Goal: Information Seeking & Learning: Learn about a topic

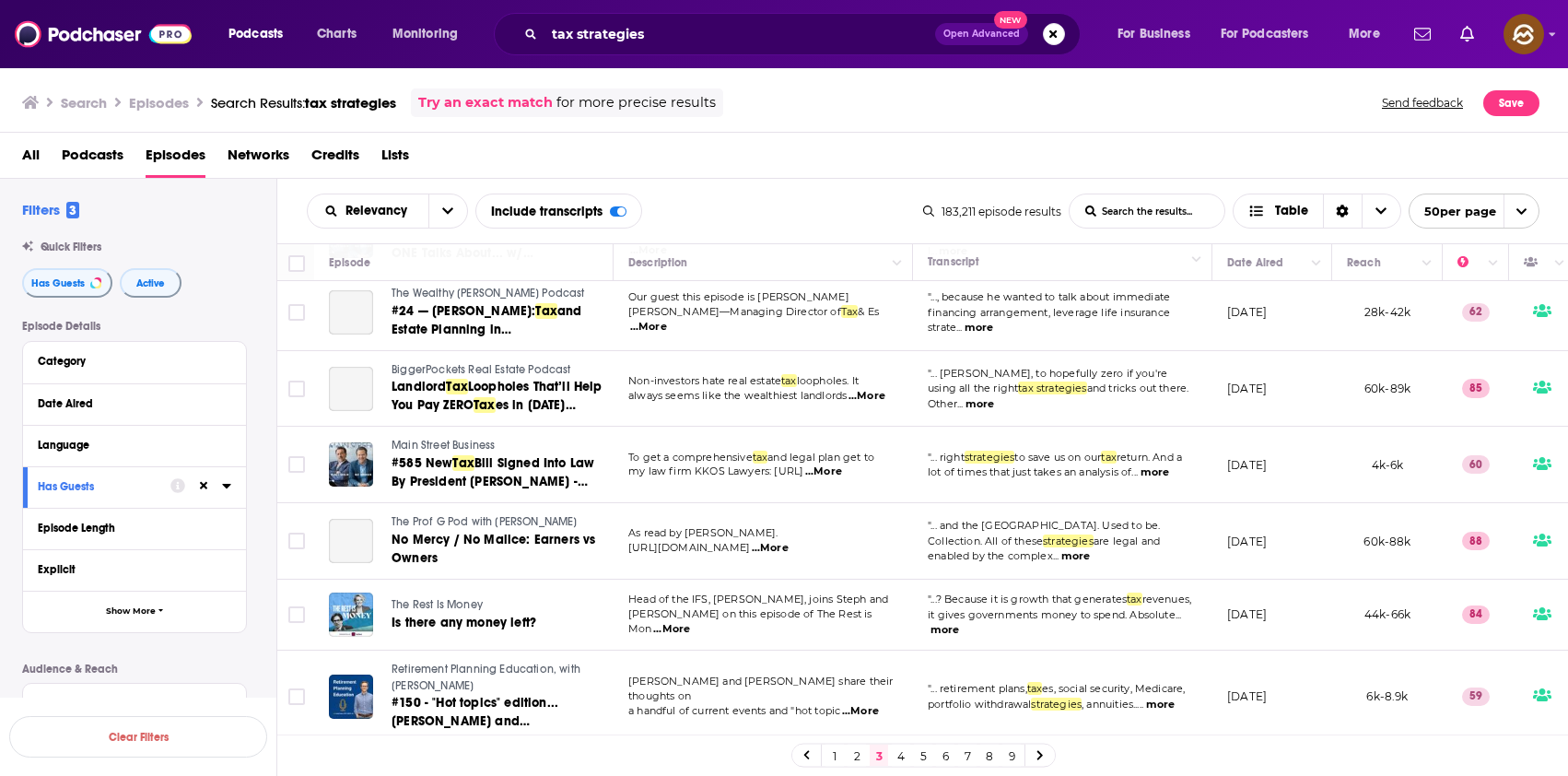
scroll to position [3443, 0]
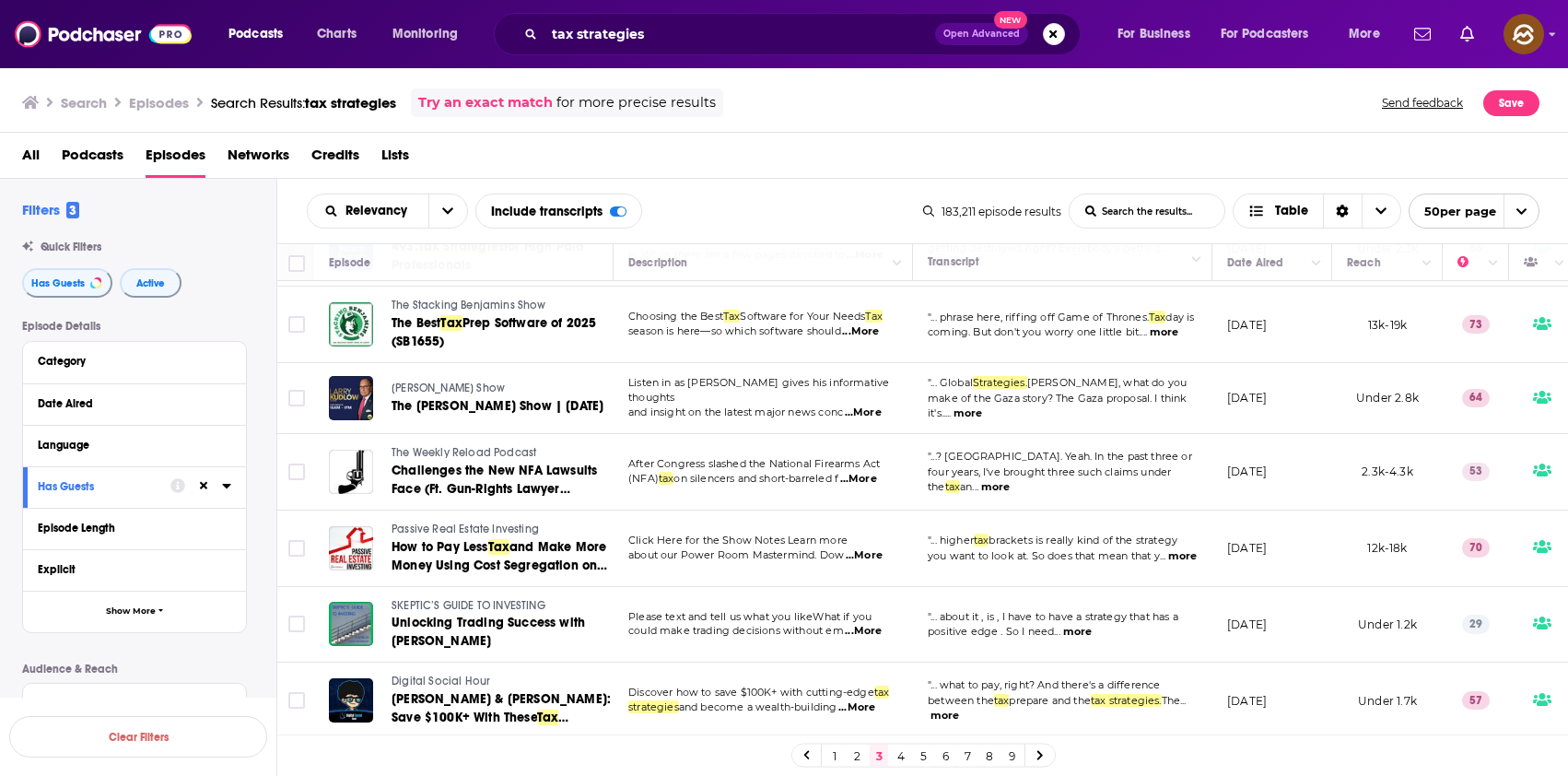
click at [517, 599] on span "SKEPTIC’S GUIDE TO INVESTING" at bounding box center [468, 605] width 154 height 13
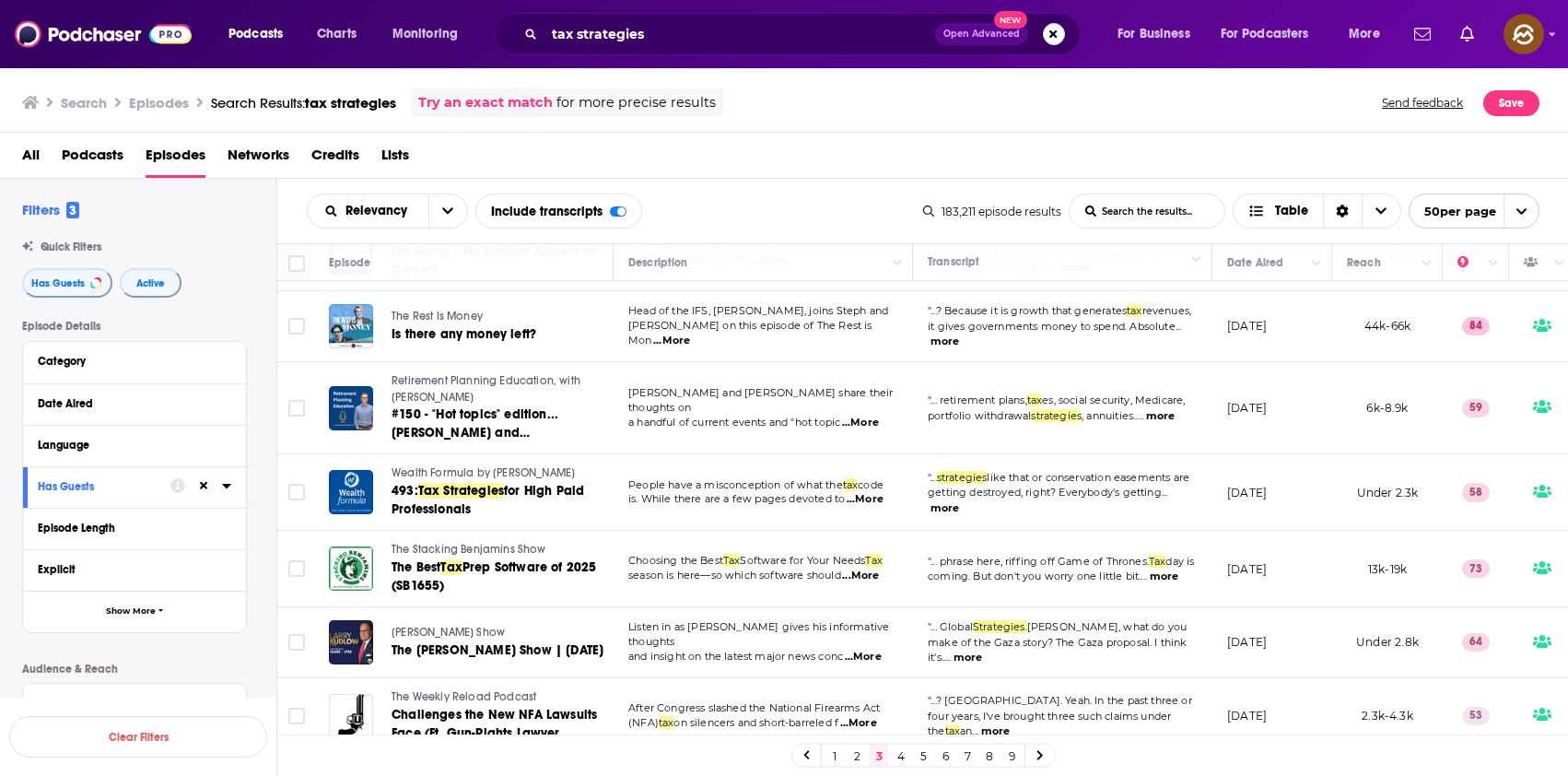
scroll to position [3197, 0]
click at [421, 467] on span "Wealth Formula by Buck Joffrey" at bounding box center [483, 473] width 183 height 13
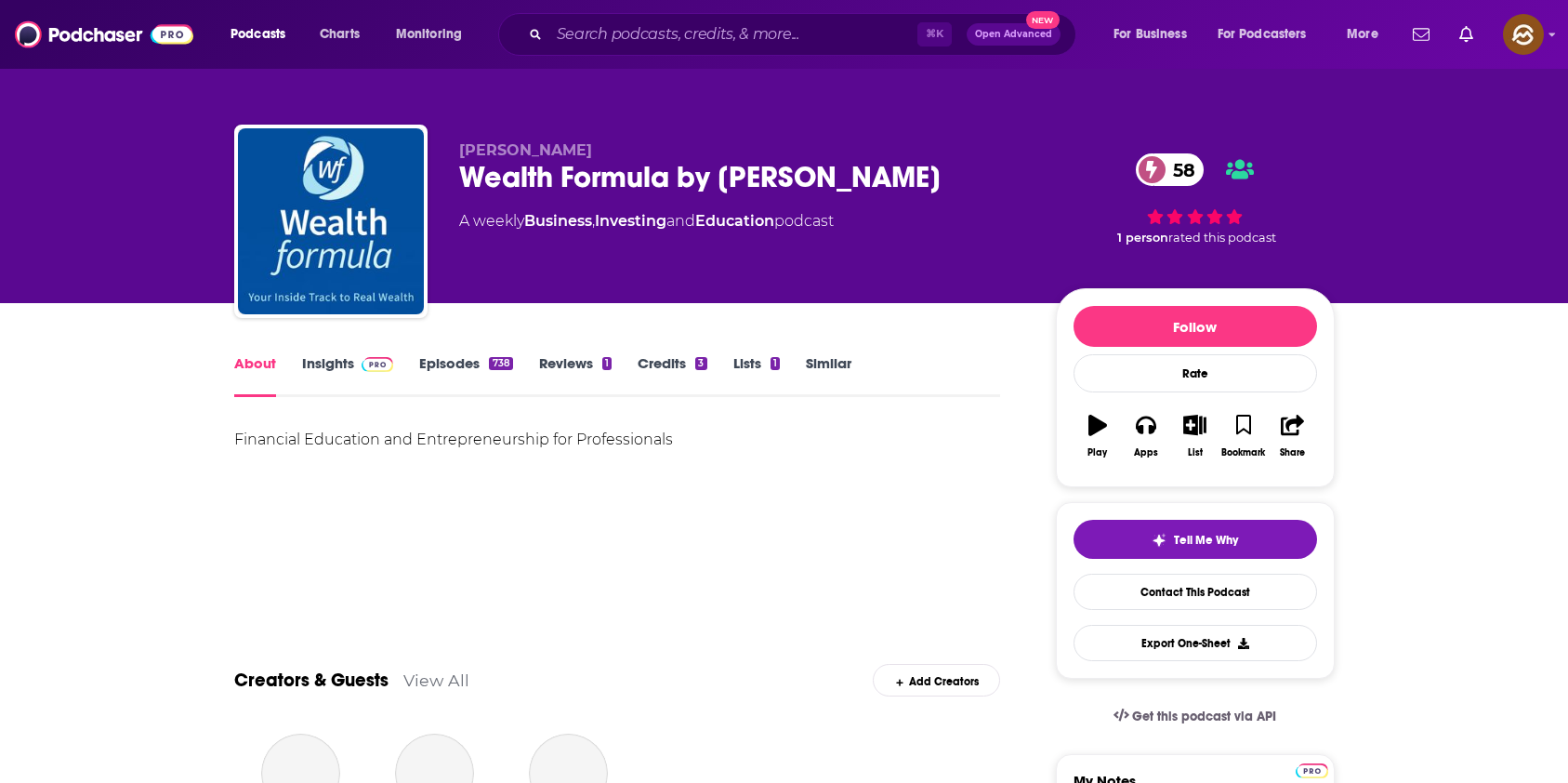
click at [499, 178] on div "Wealth Formula by Buck Joffrey 58" at bounding box center [742, 177] width 567 height 36
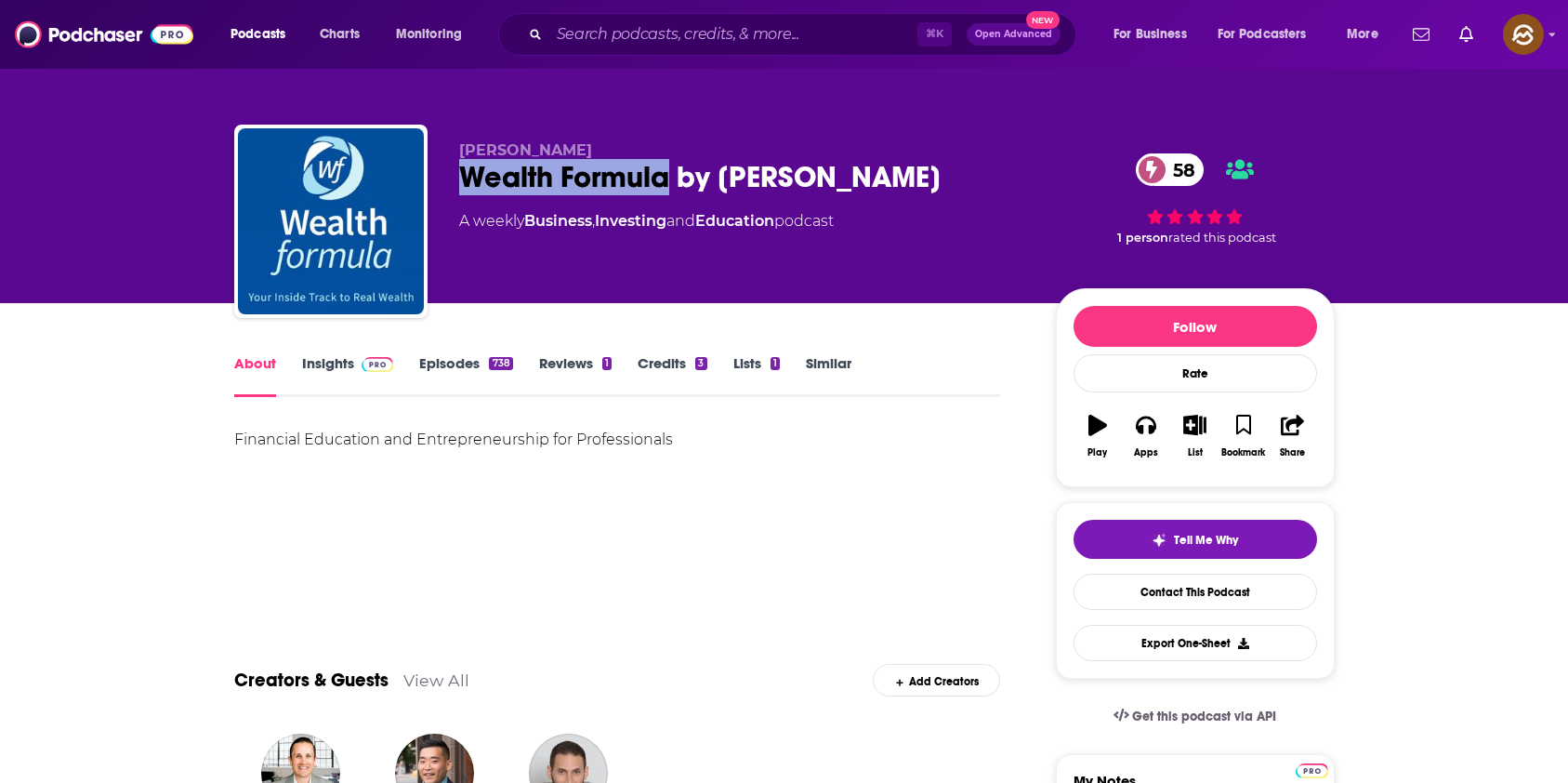
drag, startPoint x: 499, startPoint y: 178, endPoint x: 648, endPoint y: 180, distance: 149.0
copy h1 "Wealth Formula"
click at [648, 180] on div "Wealth Formula by Buck Joffrey 58" at bounding box center [742, 177] width 567 height 36
click at [1154, 433] on icon "button" at bounding box center [1146, 425] width 21 height 21
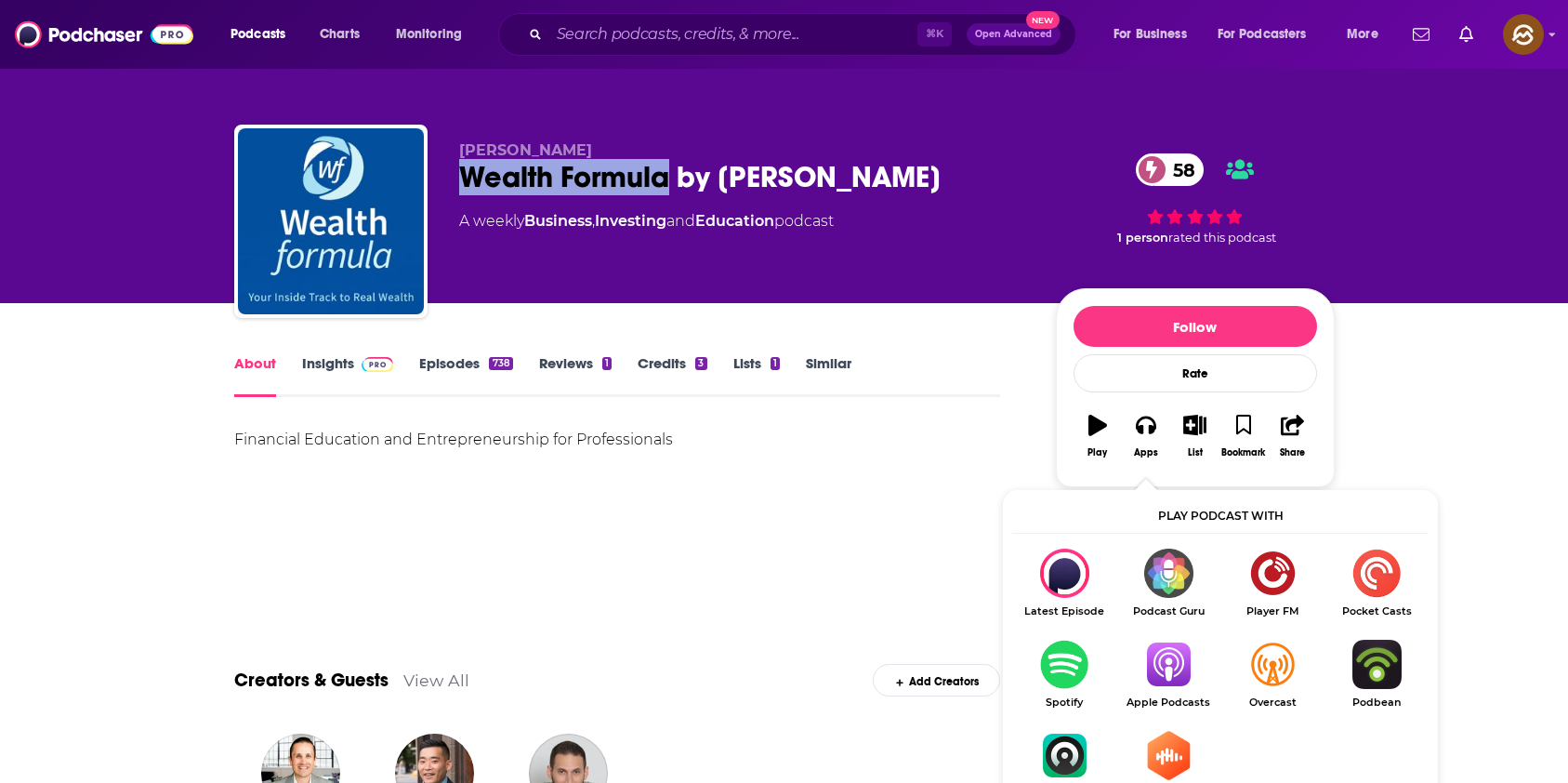
click at [1141, 656] on img "Show Listen On dropdown" at bounding box center [1169, 664] width 104 height 49
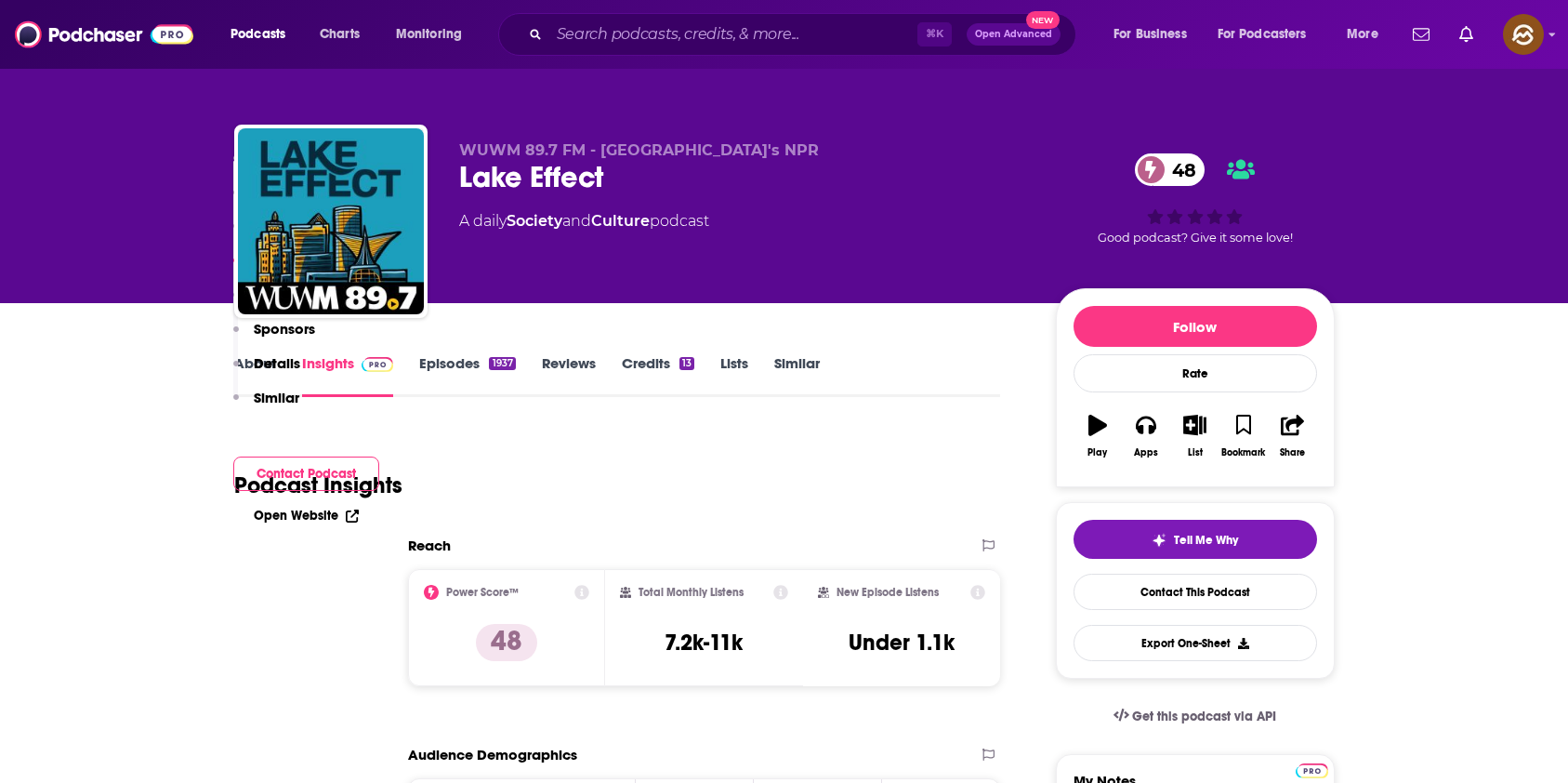
scroll to position [1495, 0]
